Goal: Task Accomplishment & Management: Complete application form

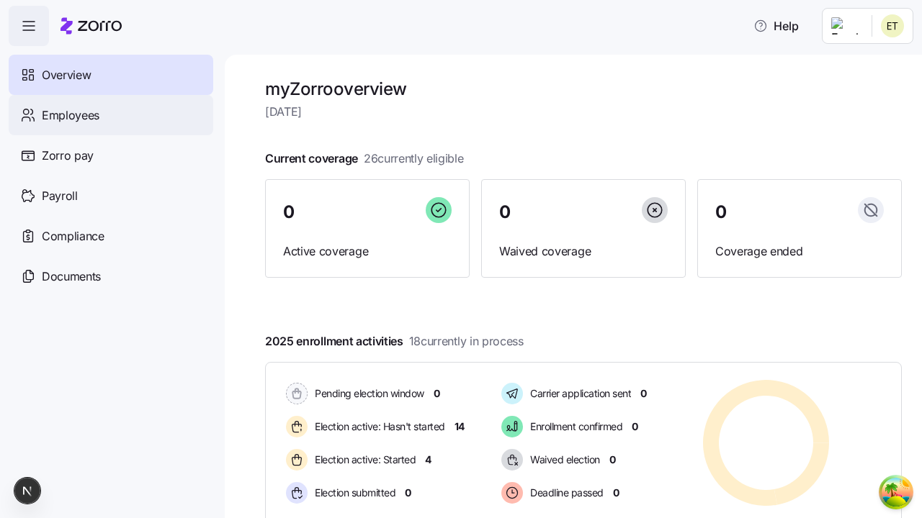
click at [70, 114] on span "Employees" at bounding box center [71, 116] width 58 height 18
click at [845, 131] on html "Help Not Available Overview Employees Zorro pay Payroll Compliance Documents my…" at bounding box center [461, 255] width 922 height 510
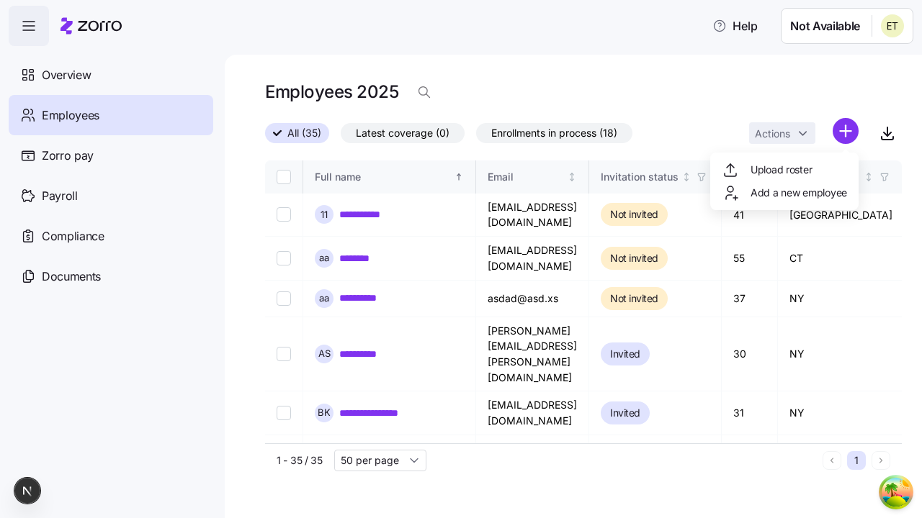
click at [783, 193] on span "Add a new employee" at bounding box center [798, 193] width 96 height 14
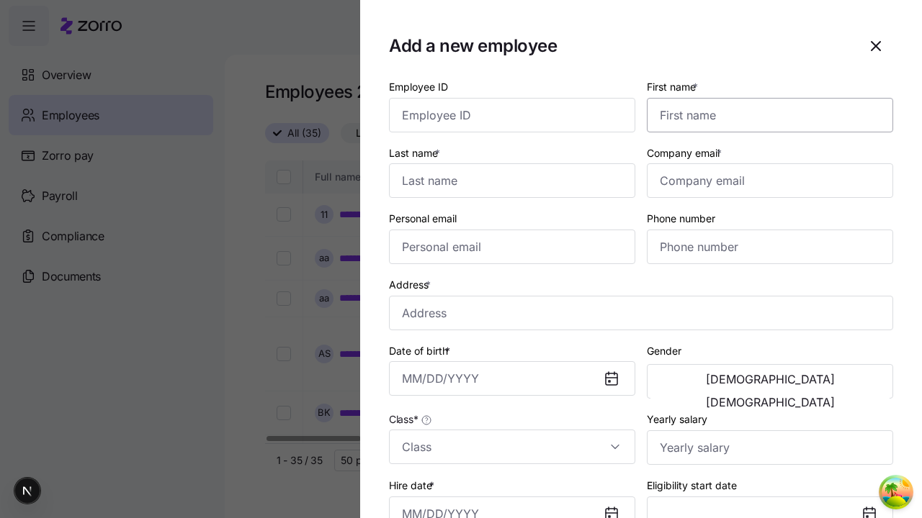
click at [764, 98] on input "First name *" at bounding box center [770, 115] width 246 height 35
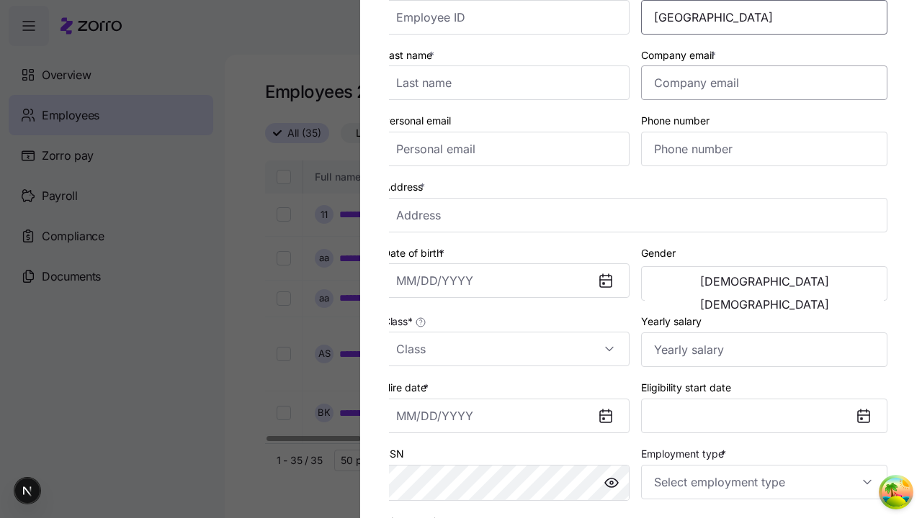
type input "[GEOGRAPHIC_DATA]"
click at [512, 83] on input "Last name *" at bounding box center [506, 83] width 246 height 35
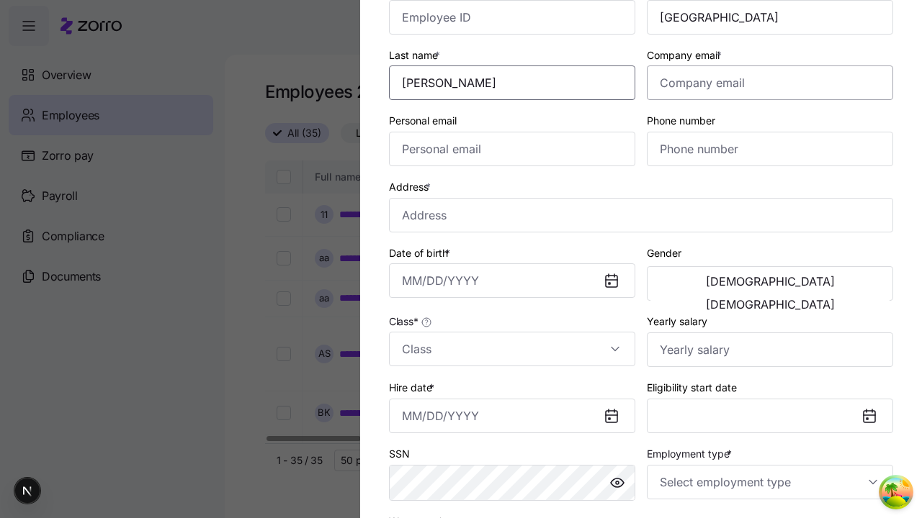
type input "[PERSON_NAME]"
click at [770, 83] on input "Company email *" at bounding box center [770, 83] width 246 height 35
type input "[PERSON_NAME][EMAIL_ADDRESS][DOMAIN_NAME]"
click at [512, 149] on input "Personal email" at bounding box center [512, 149] width 246 height 35
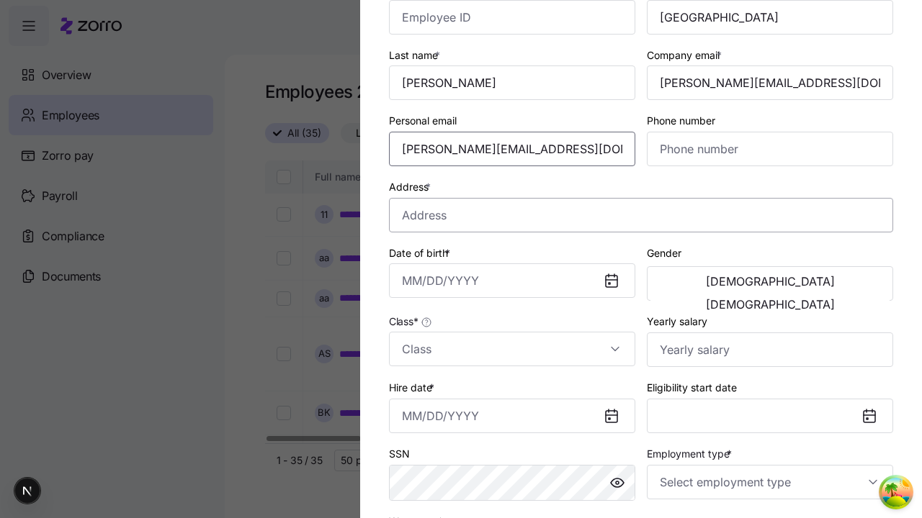
type input "[PERSON_NAME][EMAIL_ADDRESS][DOMAIN_NAME]"
click at [641, 215] on input "Address *" at bounding box center [641, 215] width 504 height 35
type input "[GEOGRAPHIC_DATA][US_STATE], [GEOGRAPHIC_DATA], [GEOGRAPHIC_DATA]"
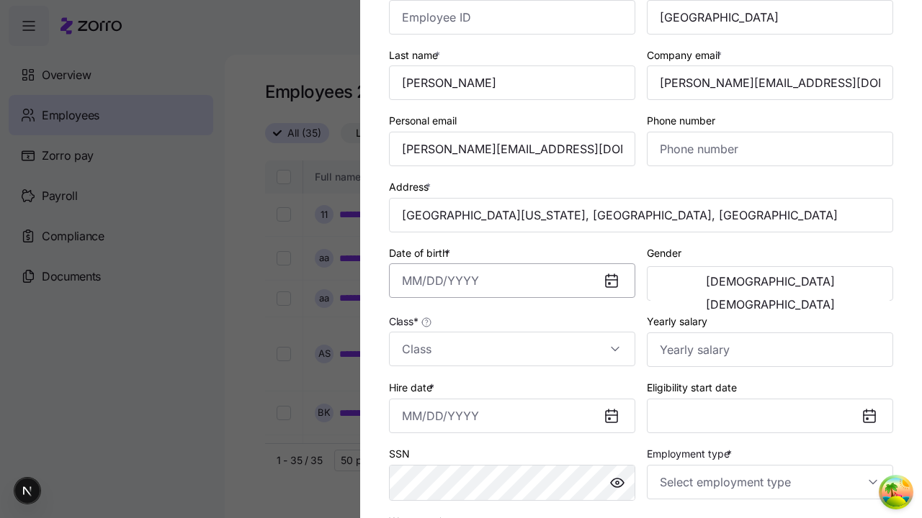
click at [512, 281] on input "Date of birth *" at bounding box center [512, 281] width 246 height 35
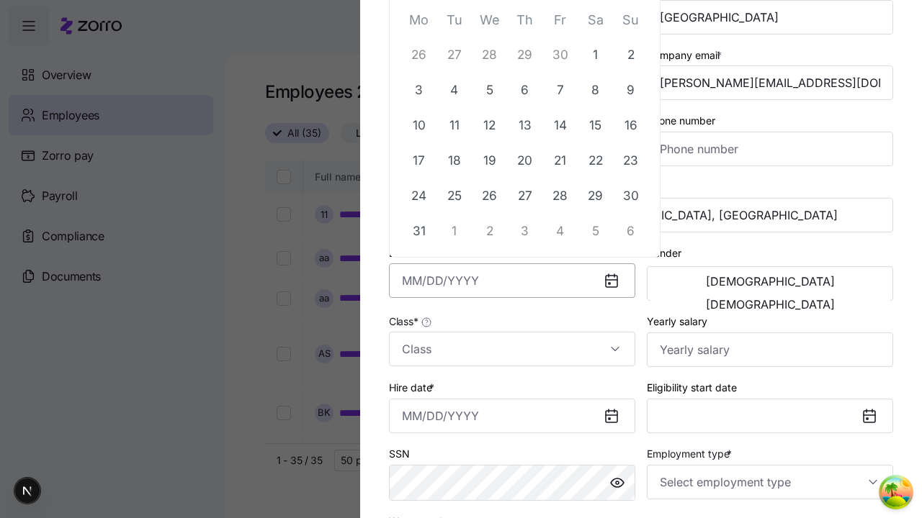
click at [595, 195] on button "29" at bounding box center [595, 196] width 35 height 35
type input "[DATE]"
click at [710, 284] on span "[DEMOGRAPHIC_DATA]" at bounding box center [770, 282] width 129 height 12
click at [512, 349] on input "Class *" at bounding box center [512, 349] width 246 height 35
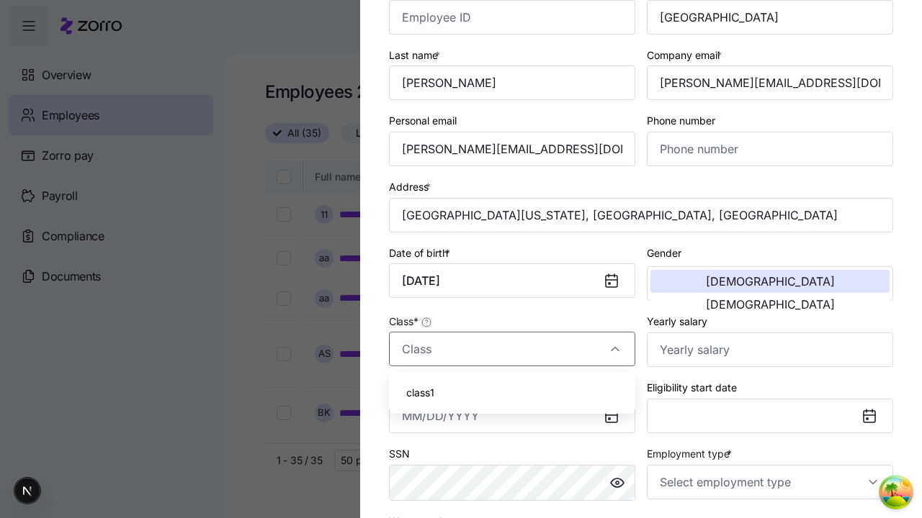
click at [512, 393] on div "class1" at bounding box center [512, 393] width 235 height 30
type input "class1"
click at [512, 415] on input "Hire date *" at bounding box center [512, 416] width 246 height 35
type input "[DATE]"
click at [770, 482] on input "Employment type *" at bounding box center [770, 482] width 246 height 35
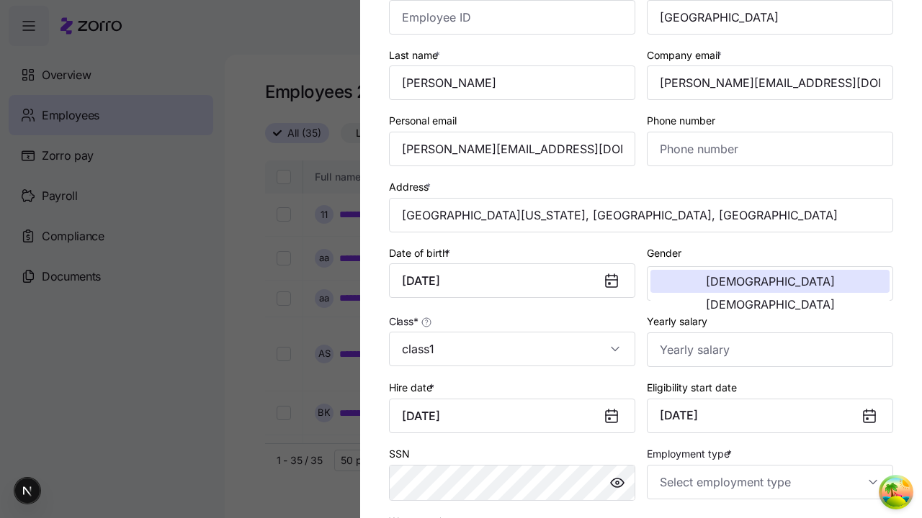
click at [0, 0] on div "Full Time" at bounding box center [0, 0] width 0 height 0
type input "Full Time"
click at [0, 0] on div "Salary" at bounding box center [0, 0] width 0 height 0
type input "Salary"
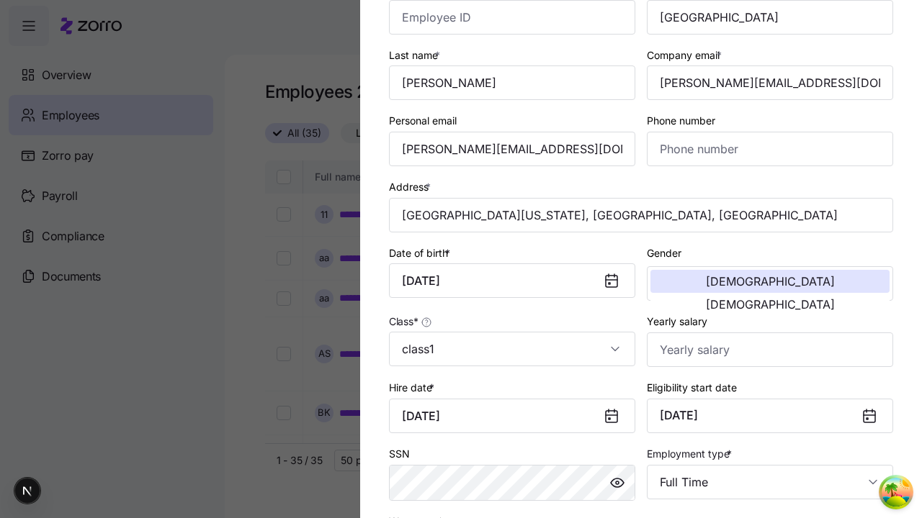
scroll to position [293, 0]
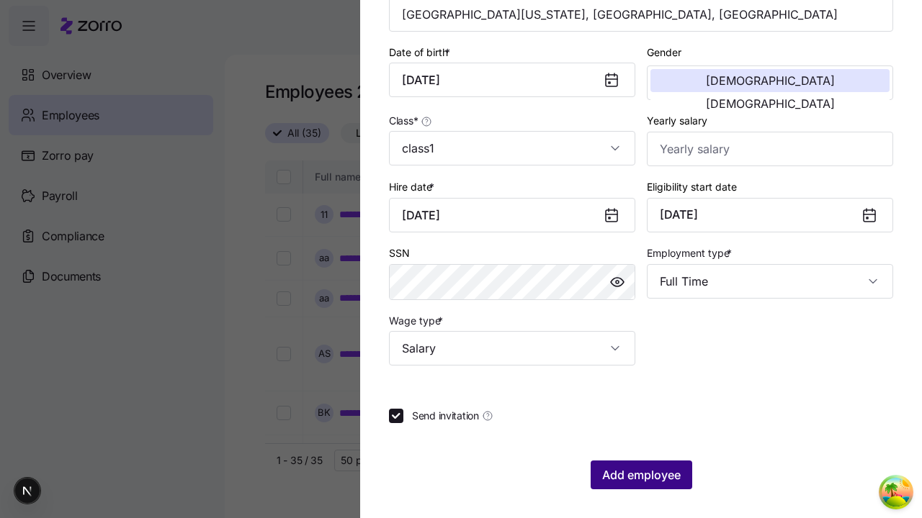
click at [640, 475] on span "Add employee" at bounding box center [641, 475] width 78 height 17
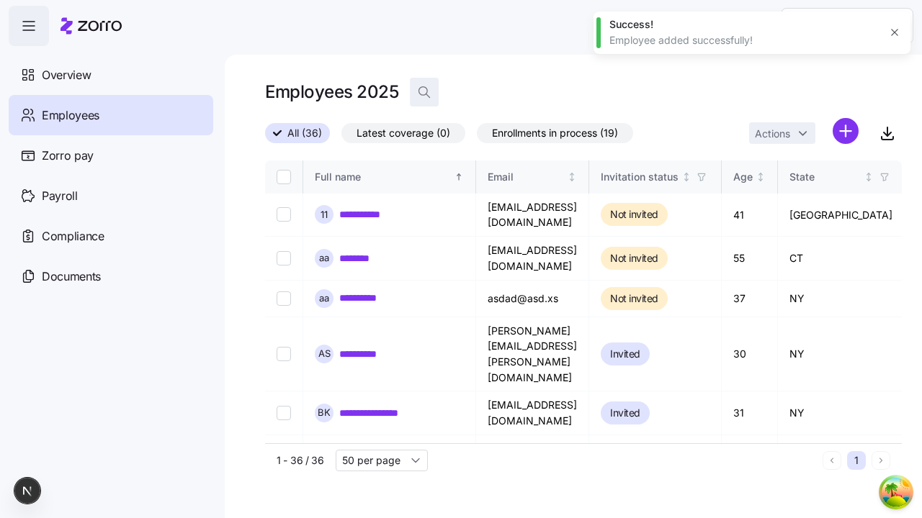
click at [423, 92] on icon "button" at bounding box center [424, 92] width 14 height 14
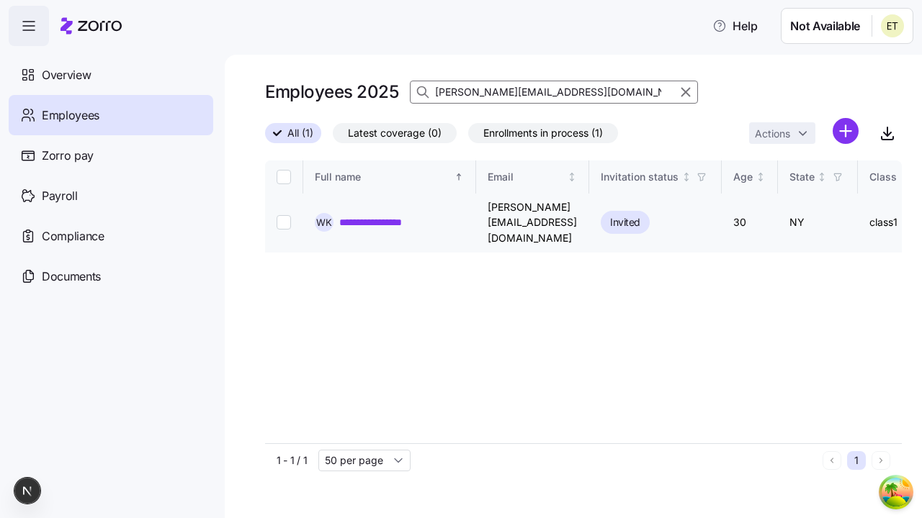
type input "[PERSON_NAME][EMAIL_ADDRESS][DOMAIN_NAME]"
click at [377, 215] on link "**********" at bounding box center [377, 222] width 77 height 14
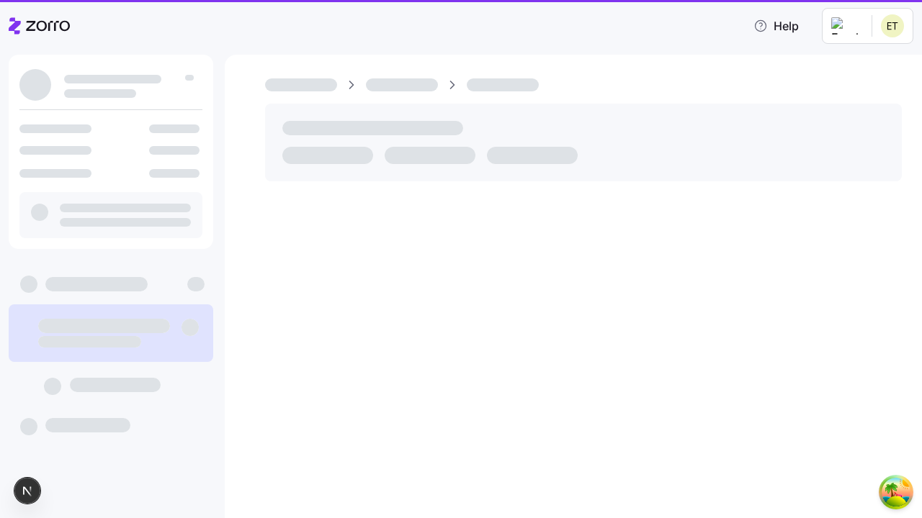
scroll to position [268, 0]
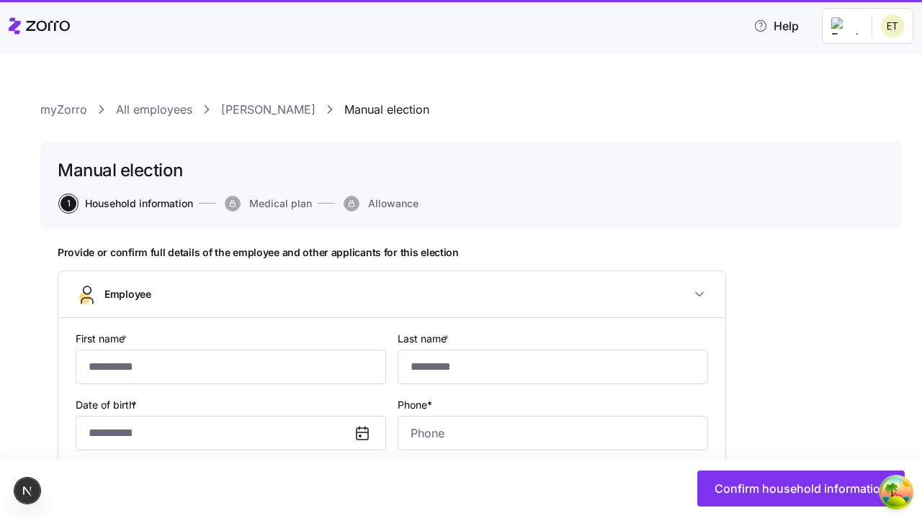
type input "**********"
type input "******"
type input "[PERSON_NAME][EMAIL_ADDRESS][DOMAIN_NAME]"
type input "**********"
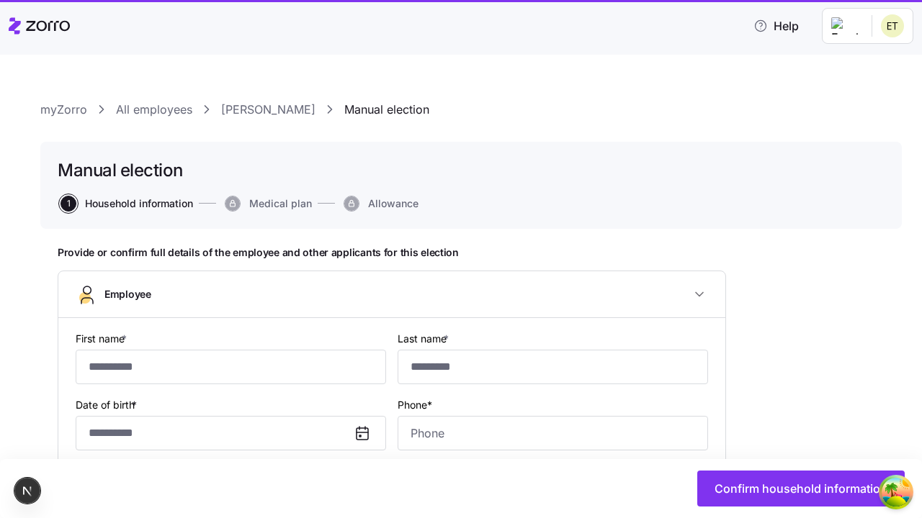
checkbox input "true"
type input "**********"
type input "class1"
type input "Full time"
type input "Salary"
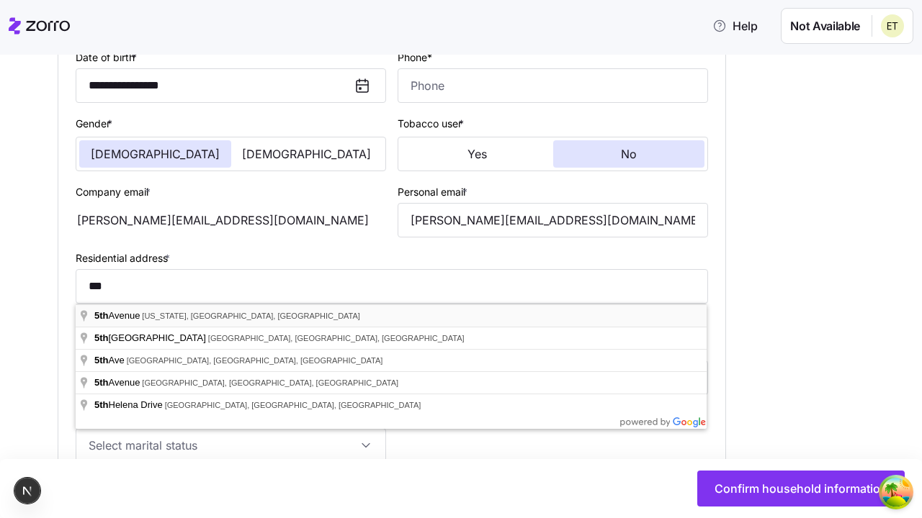
type input "**********"
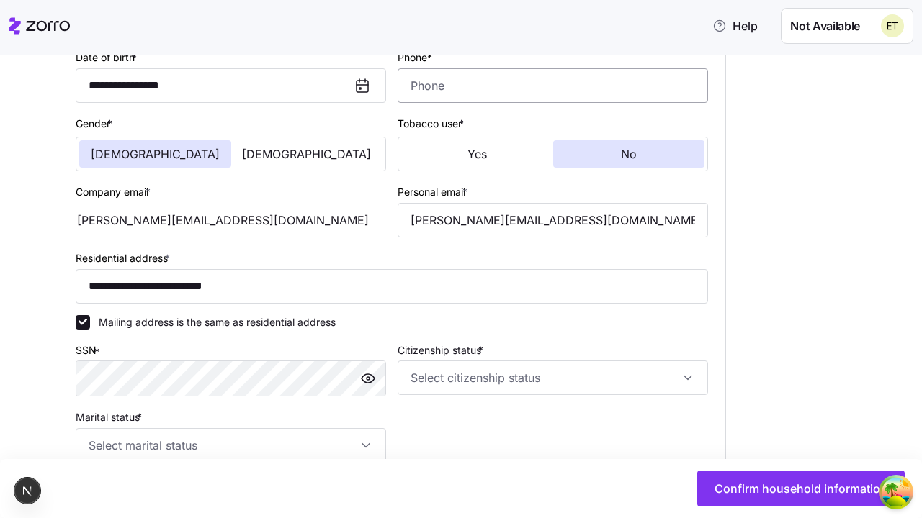
click at [552, 85] on input "Phone*" at bounding box center [552, 85] width 310 height 35
type input "[PHONE_NUMBER]"
click at [552, 220] on input "[PERSON_NAME][EMAIL_ADDRESS][DOMAIN_NAME]" at bounding box center [552, 220] width 310 height 35
type input "[EMAIL_ADDRESS][DOMAIN_NAME]"
click at [552, 378] on input "Citizenship status *" at bounding box center [552, 378] width 310 height 35
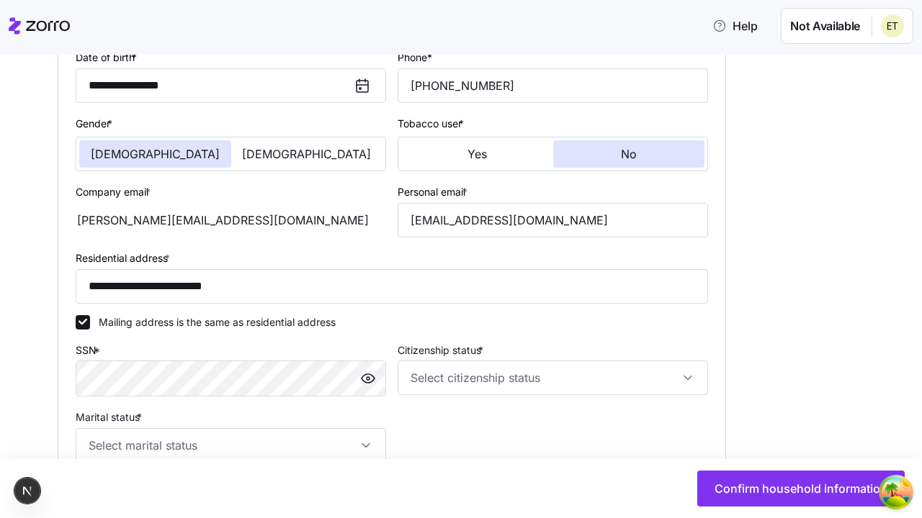
click at [0, 0] on div "[DEMOGRAPHIC_DATA] citizen" at bounding box center [0, 0] width 0 height 0
type input "[DEMOGRAPHIC_DATA] citizen"
click at [230, 445] on input "Marital status *" at bounding box center [231, 445] width 310 height 35
click at [0, 0] on div "Single" at bounding box center [0, 0] width 0 height 0
type input "Single"
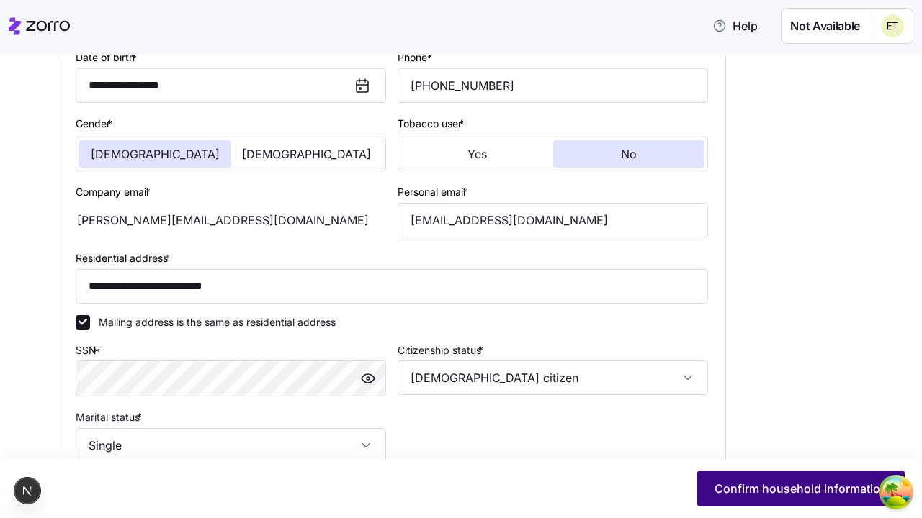
click at [801, 489] on span "Confirm household information" at bounding box center [800, 488] width 173 height 17
type input "**********"
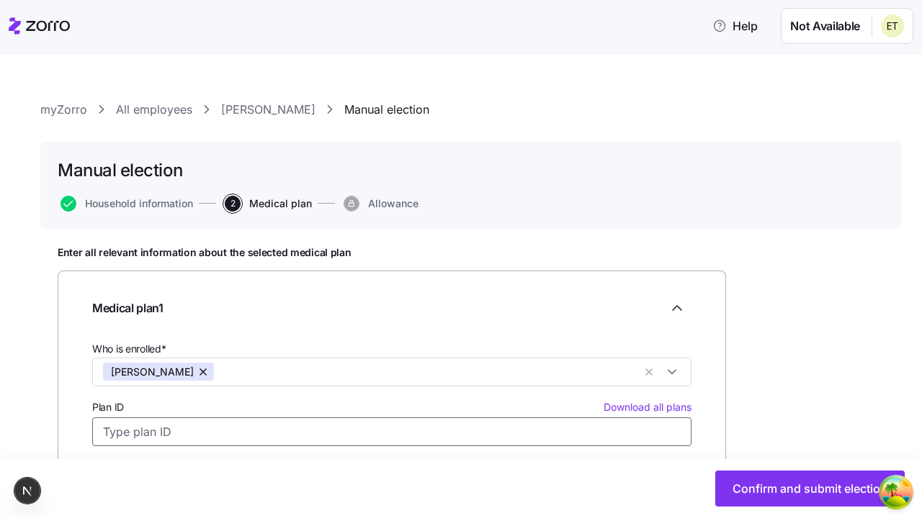
click at [392, 432] on input "Plan ID Download all plans" at bounding box center [391, 432] width 599 height 29
click at [0, 0] on div "25303NY0610001 Fidelis Care, Fidelis Care Bronze HSA, [GEOGRAPHIC_DATA], Free T…" at bounding box center [0, 0] width 0 height 0
type input "25303NY0610001"
type input "Fidelis Care"
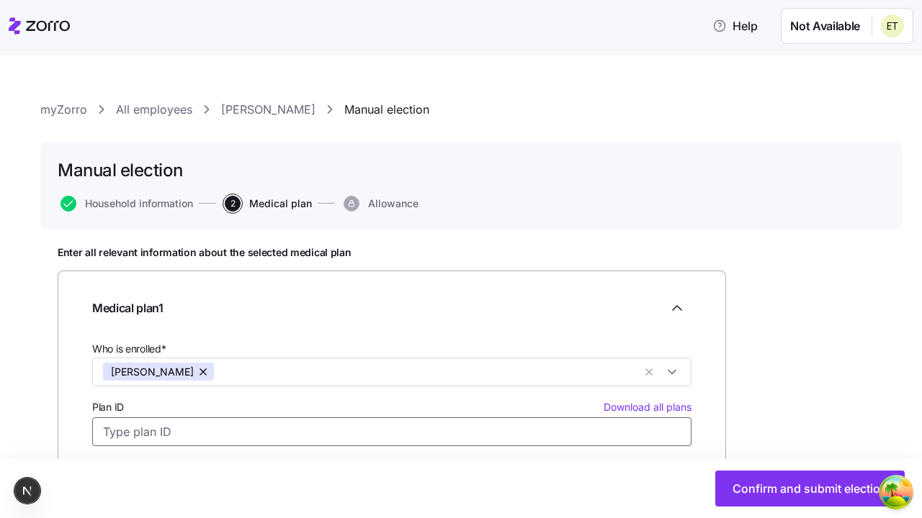
type input "Fidelis Care Bronze HSA, Bronze ST, INN, Free Telehealth DP"
type input "$675.21"
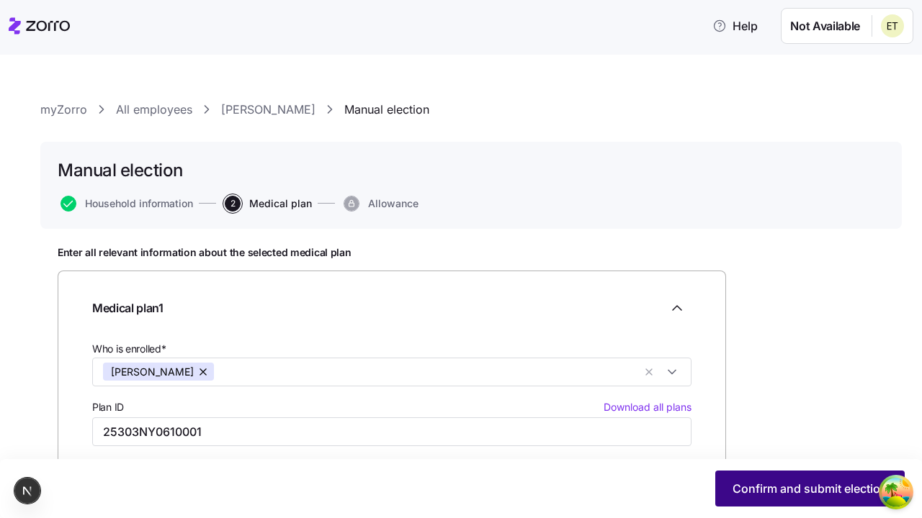
click at [809, 489] on span "Confirm and submit election" at bounding box center [809, 488] width 155 height 17
